Goal: Communication & Community: Answer question/provide support

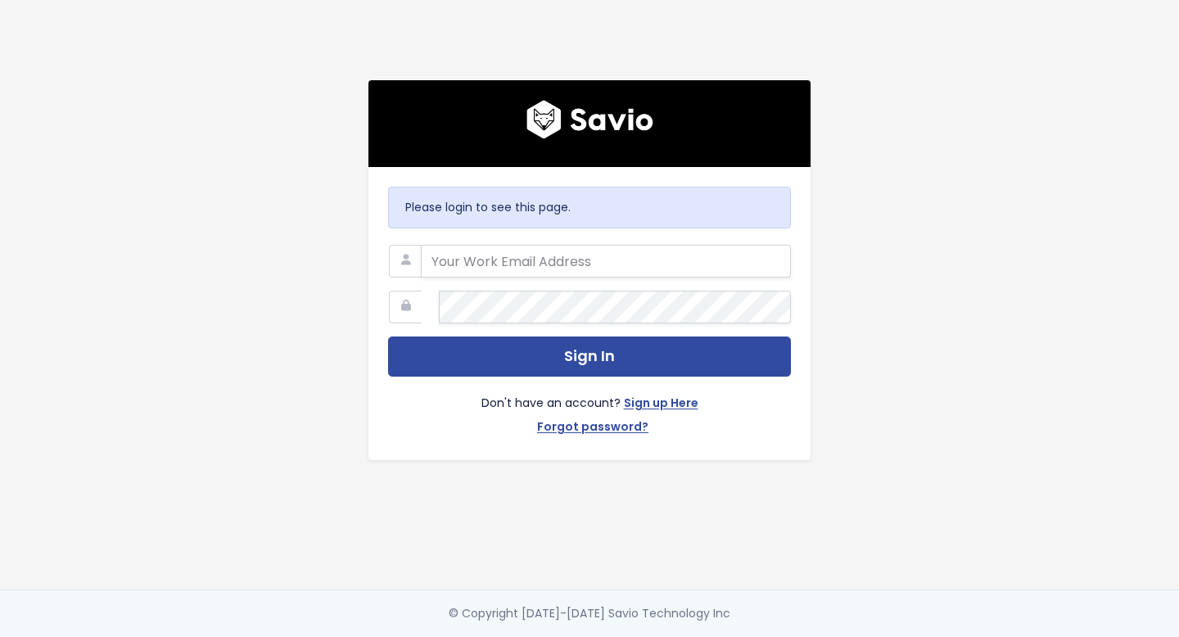
click at [763, 636] on com-1password-button at bounding box center [589, 637] width 1179 height 0
type input "[PERSON_NAME][EMAIL_ADDRESS][DOMAIN_NAME]"
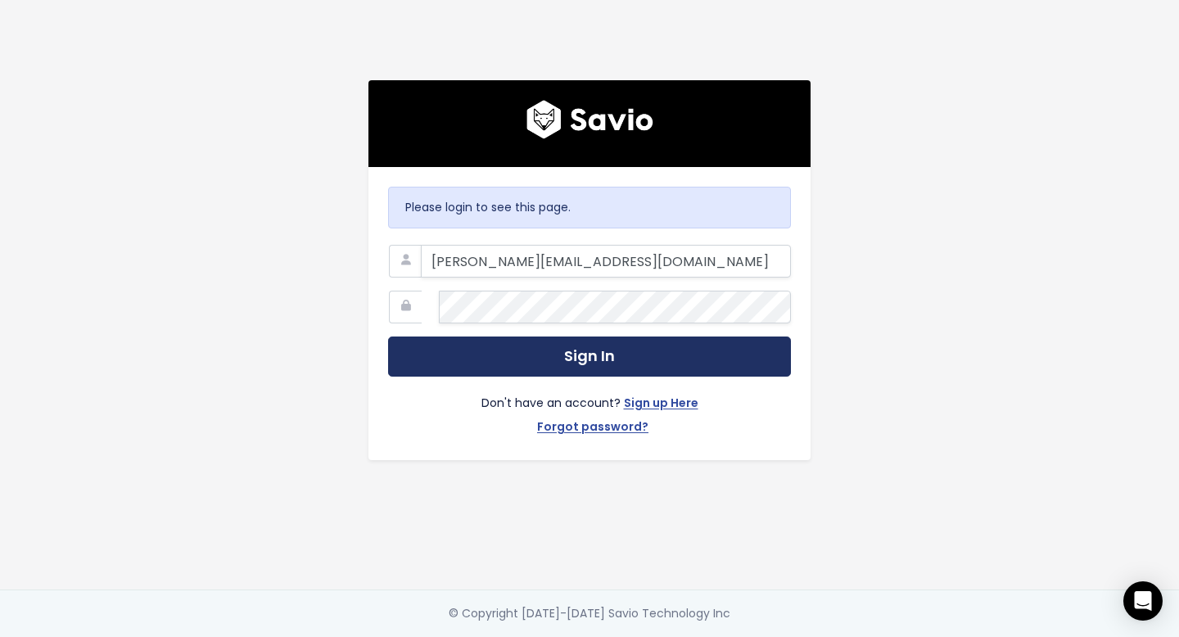
click at [525, 349] on button "Sign In" at bounding box center [589, 357] width 403 height 40
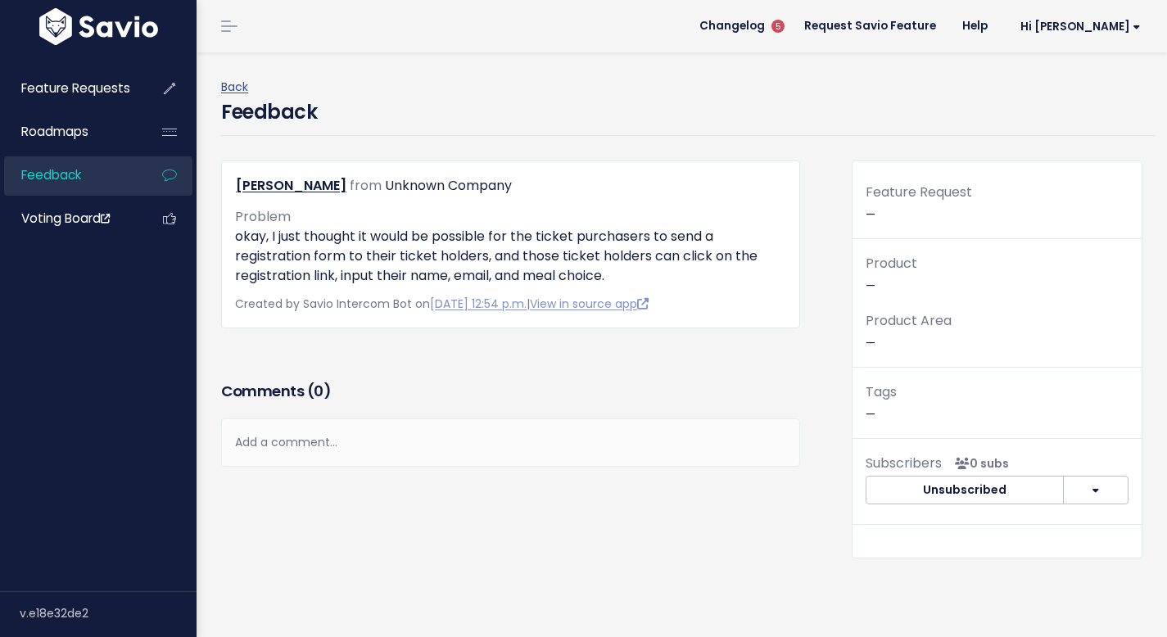
click at [351, 467] on div "Add a comment..." at bounding box center [510, 443] width 579 height 48
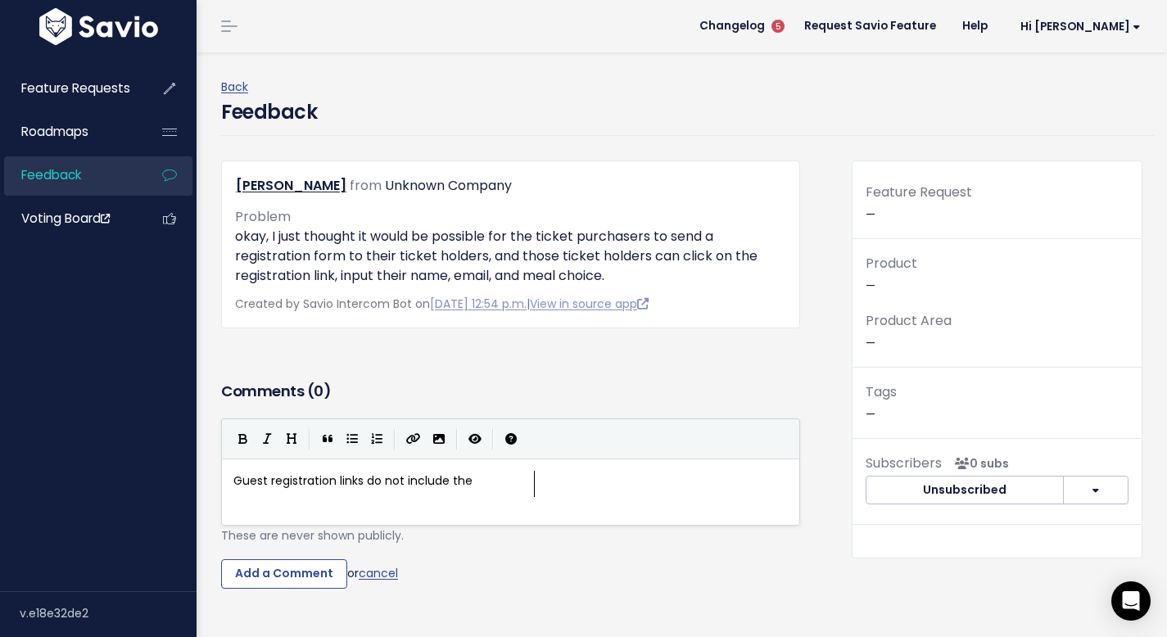
scroll to position [7, 299]
type textarea "Guest registration links do not include the per-ticket custom qi"
type textarea "uestions. So"
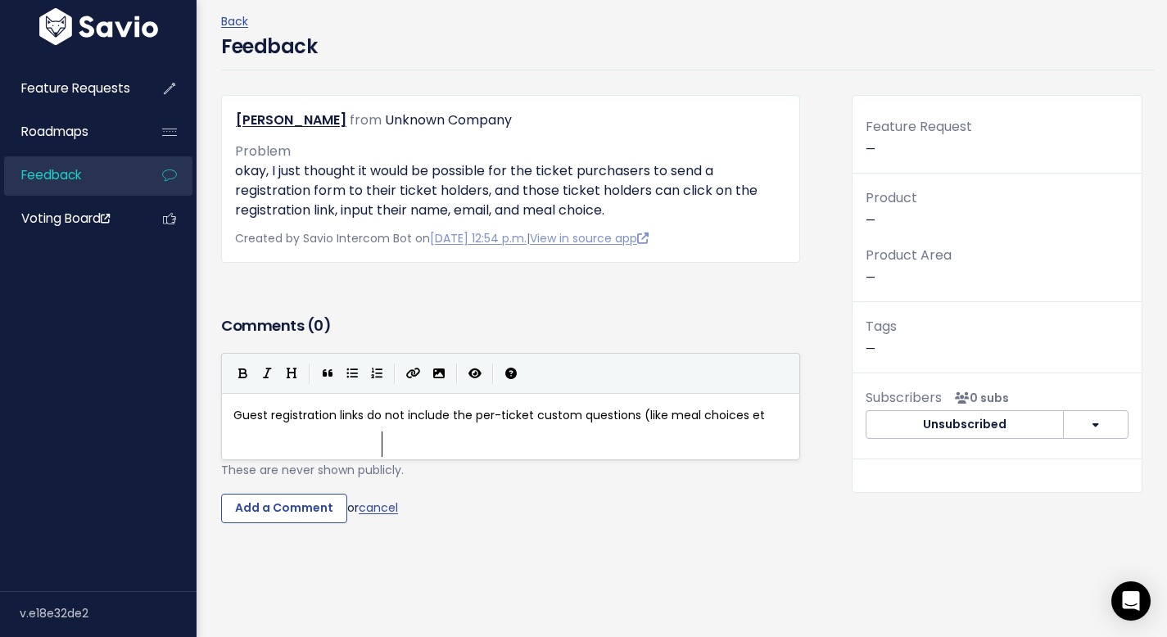
scroll to position [7, 160]
type textarea "(like meal choices etc for gues"
click at [389, 444] on span "Guest registration links do not include the per-ticket custom questions (like m…" at bounding box center [514, 425] width 562 height 37
type textarea ")"
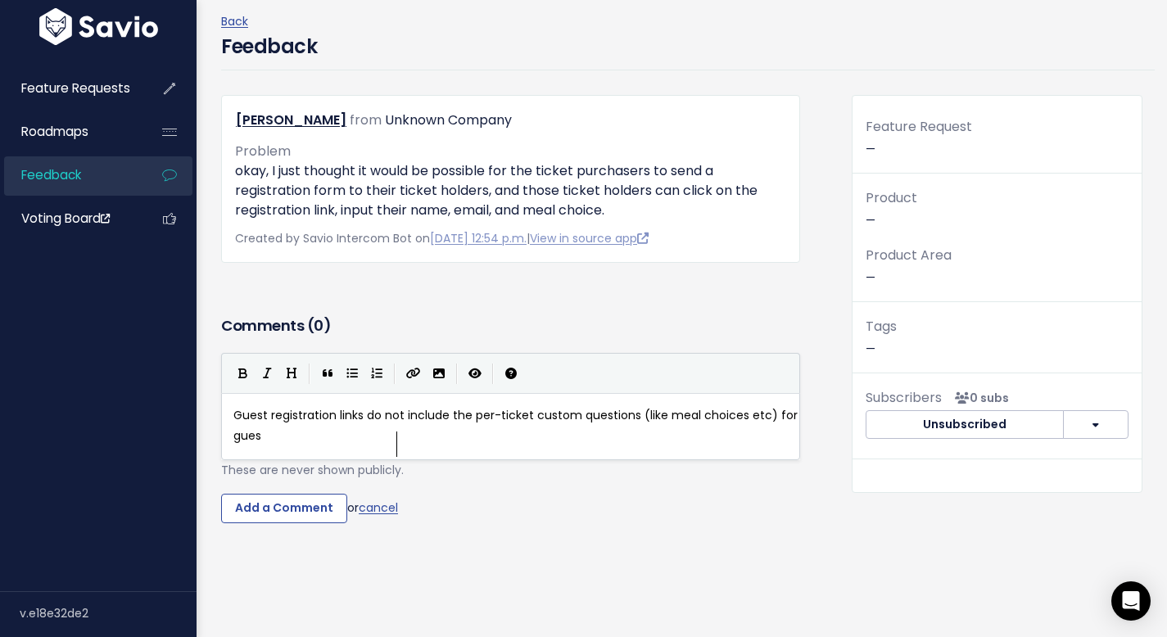
scroll to position [7, 7]
click at [496, 446] on pre "Guest registration links do not include the per-ticket custom questions (like m…" at bounding box center [516, 425] width 573 height 41
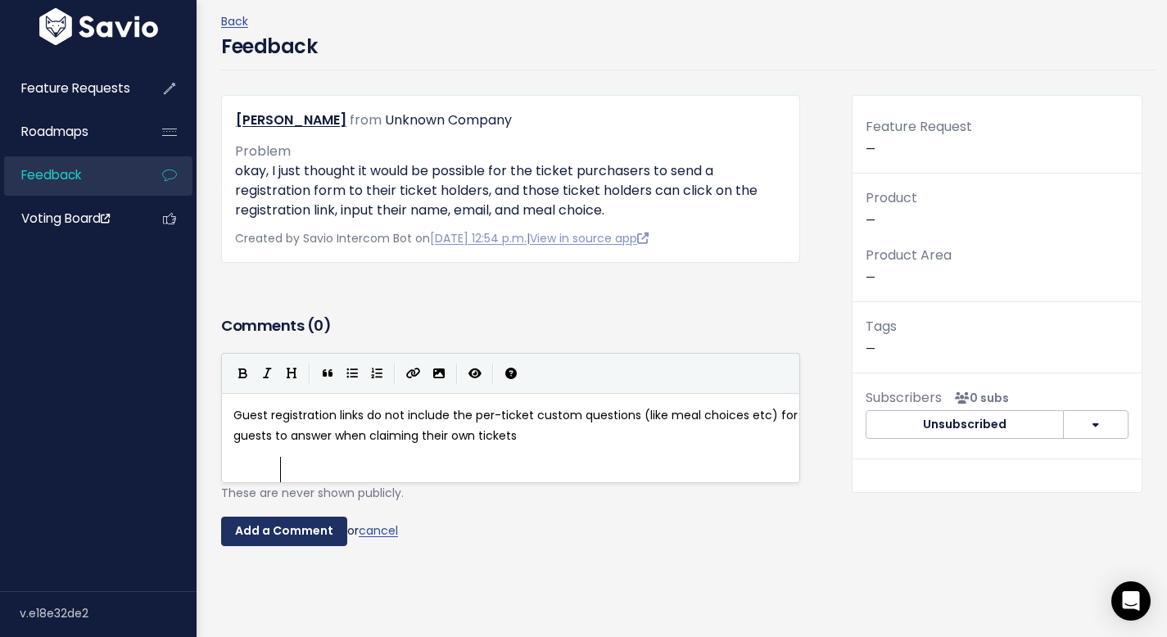
type textarea "ts to answer when claiming their own tickets"
click at [347, 546] on input "Add a Comment" at bounding box center [284, 531] width 126 height 29
